Goal: Task Accomplishment & Management: Manage account settings

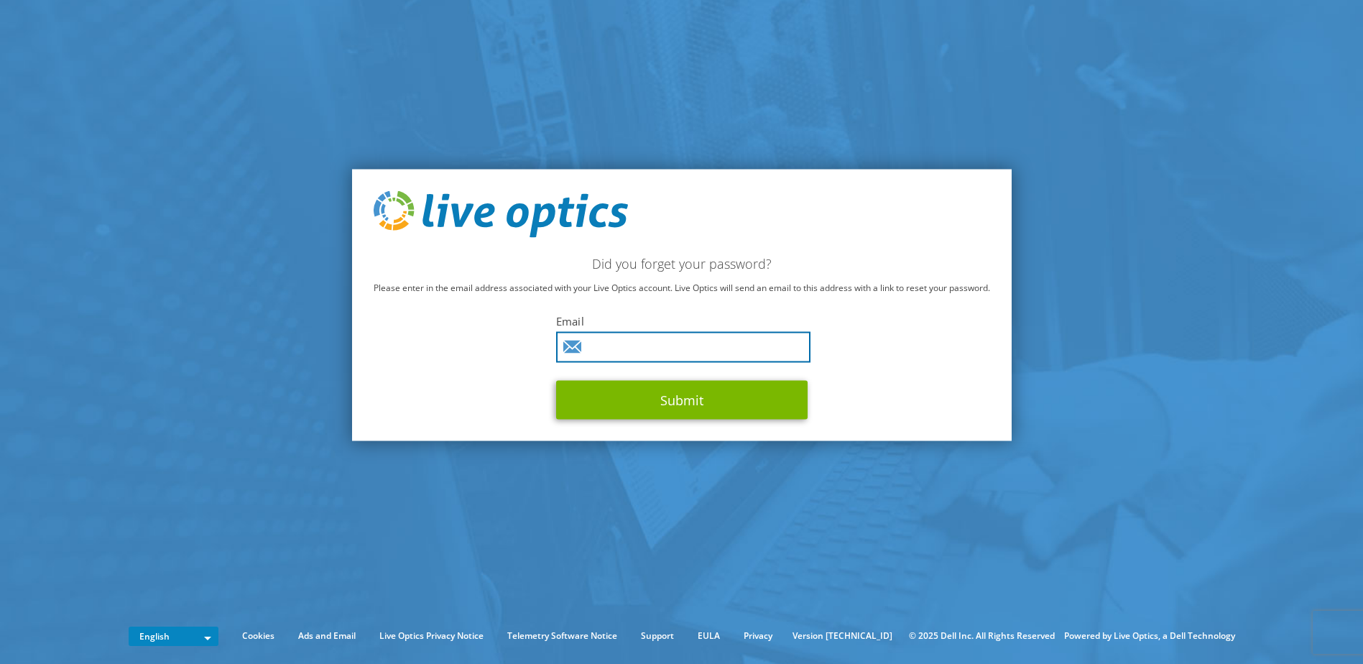
click at [616, 353] on input "text" at bounding box center [683, 347] width 254 height 31
type input "a.toorenaar@solviteers.nl"
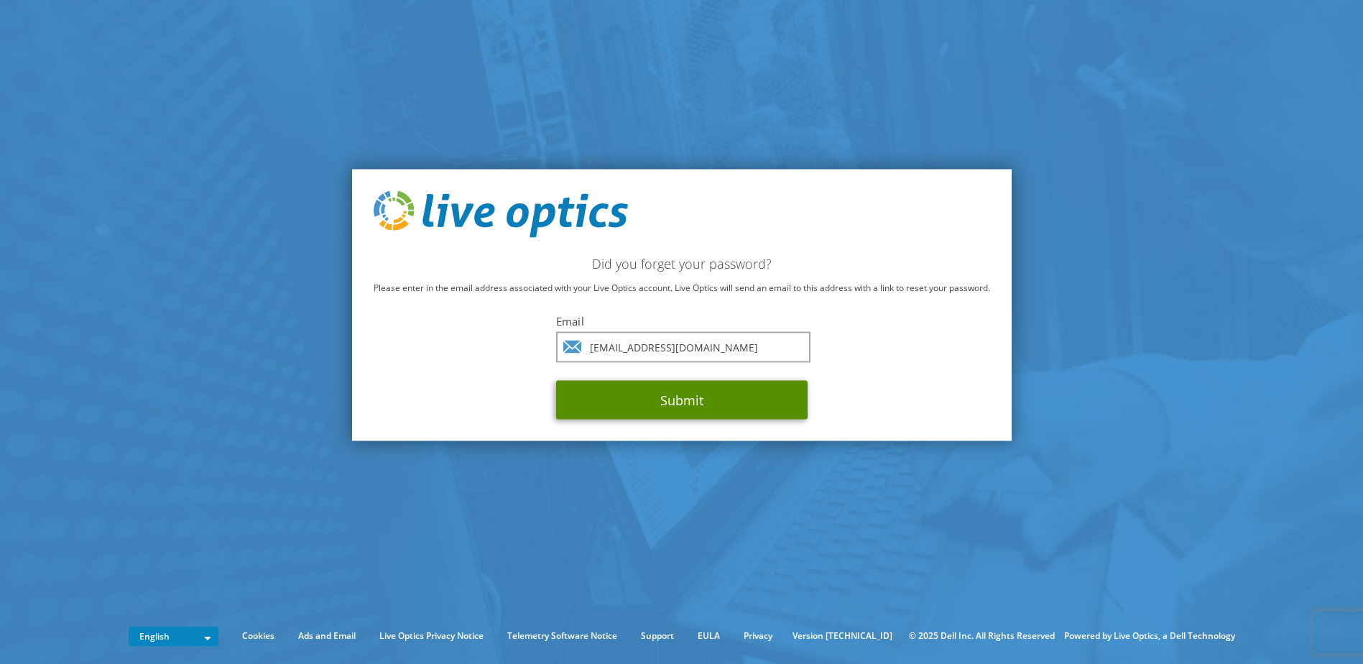
click at [640, 395] on button "Submit" at bounding box center [682, 400] width 252 height 39
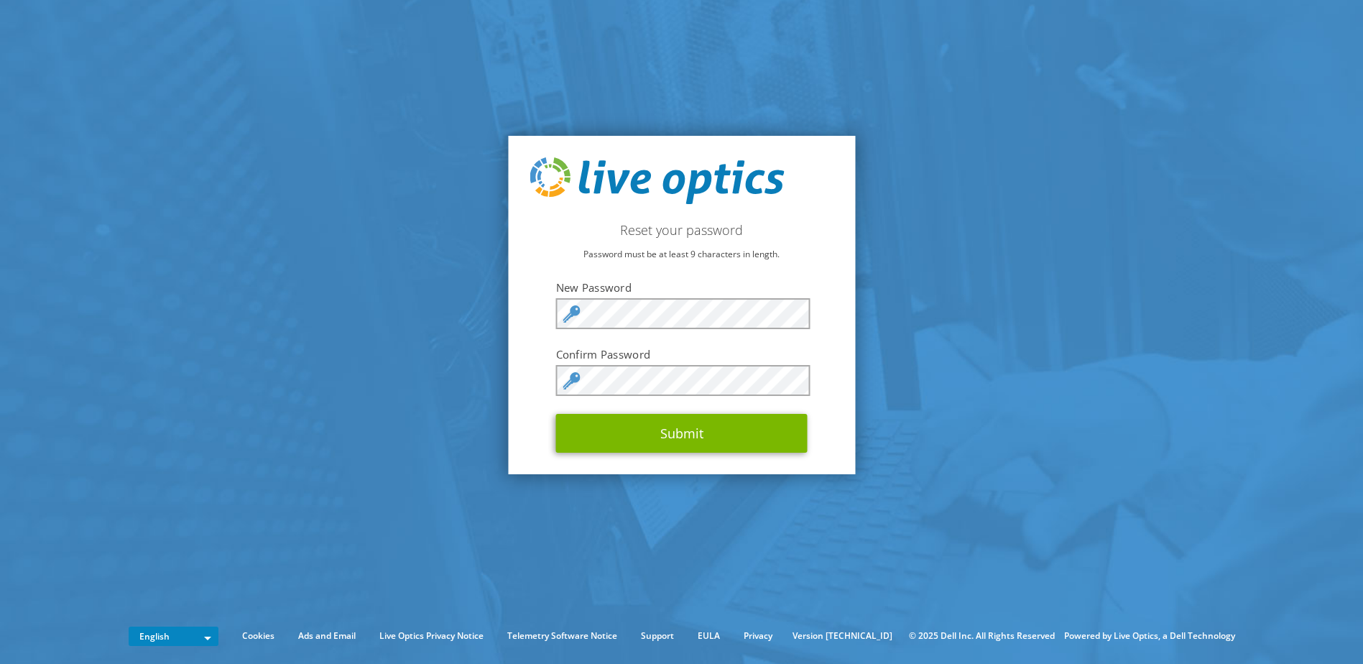
click at [657, 295] on form "New Password Confirm Password Submit" at bounding box center [682, 366] width 252 height 172
click at [729, 364] on form "New Password Confirm Password Submit" at bounding box center [682, 366] width 252 height 172
click at [702, 427] on button "Submit" at bounding box center [682, 433] width 252 height 39
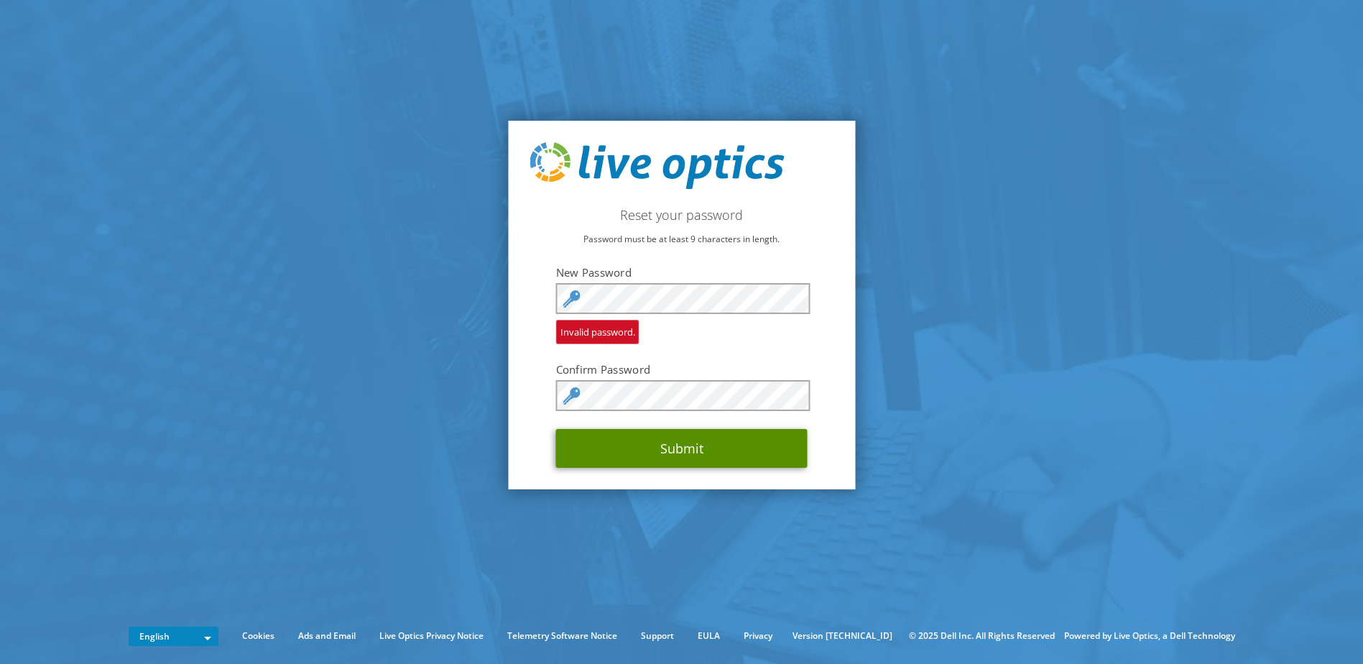
click at [688, 449] on button "Submit" at bounding box center [682, 448] width 252 height 39
click at [671, 465] on button "Submit" at bounding box center [682, 448] width 252 height 39
